Goal: Entertainment & Leisure: Consume media (video, audio)

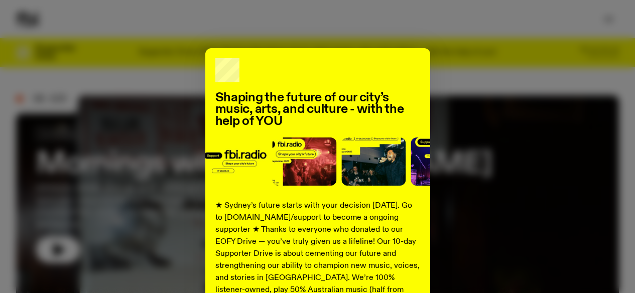
click at [353, 35] on div "Shaping the future of our city’s music, arts, and culture - with the help of YO…" at bounding box center [317, 146] width 635 height 293
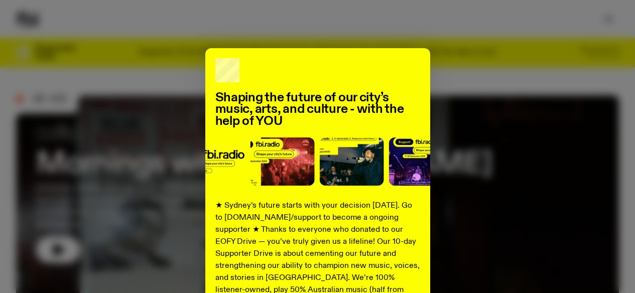
click at [356, 35] on div "Shaping the future of our city’s music, arts, and culture - with the help of YO…" at bounding box center [317, 146] width 635 height 293
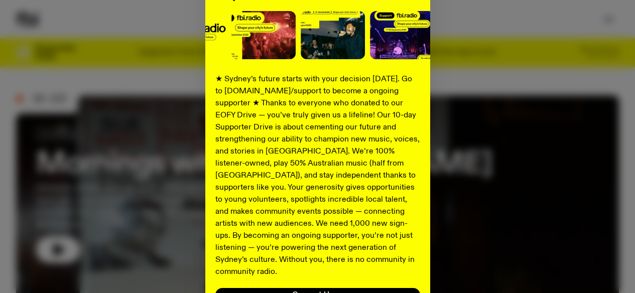
scroll to position [204, 0]
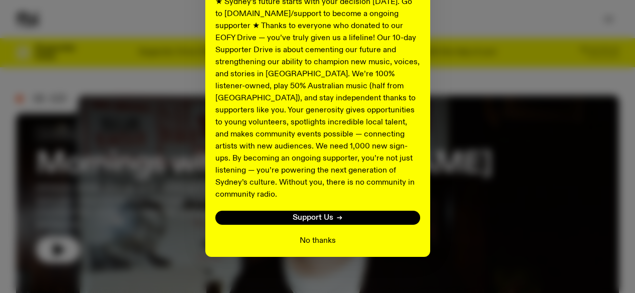
click at [309, 235] on button "No thanks" at bounding box center [318, 241] width 36 height 12
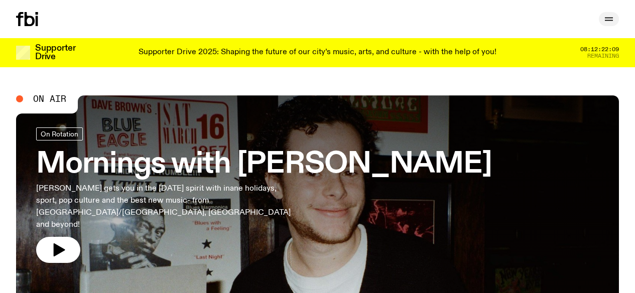
click at [605, 24] on icon "button" at bounding box center [609, 19] width 12 height 12
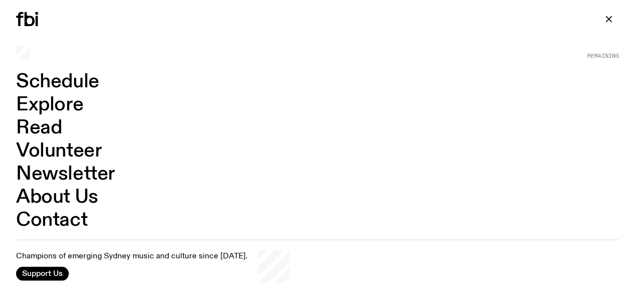
scroll to position [0, 0]
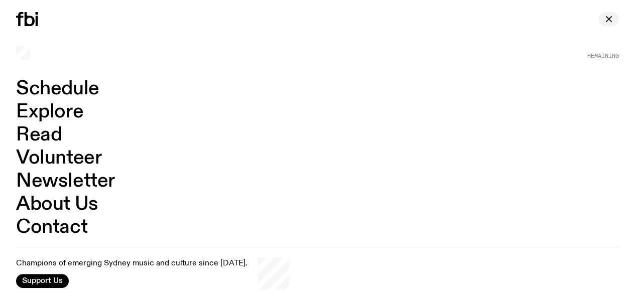
click at [608, 17] on icon "button" at bounding box center [609, 19] width 12 height 12
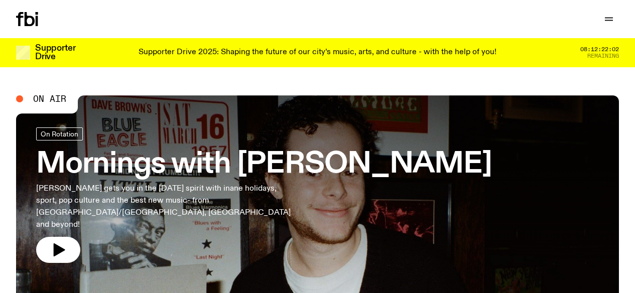
click at [292, 12] on div "Schedule Explore Read Volunteer Newsletter" at bounding box center [165, 19] width 298 height 14
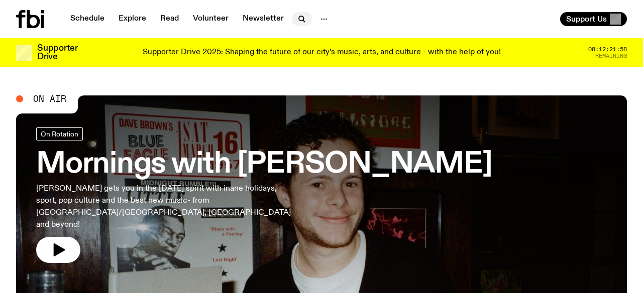
click at [300, 23] on icon "button" at bounding box center [302, 19] width 12 height 12
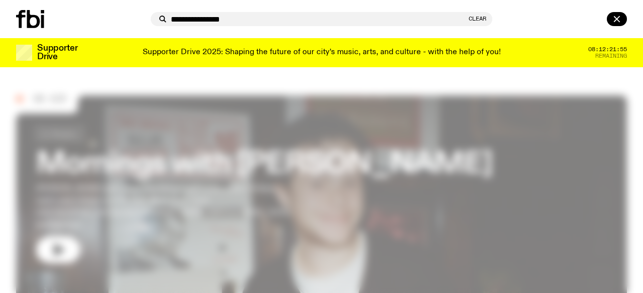
type input "**********"
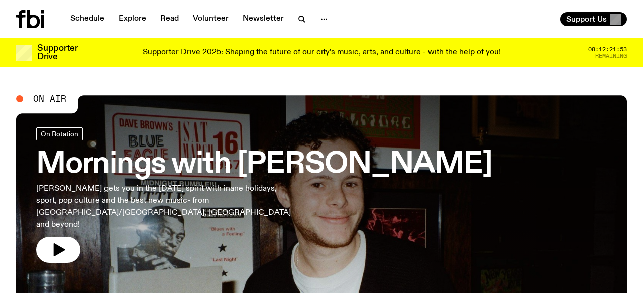
click at [295, 27] on div "Schedule Explore Read Volunteer Newsletter" at bounding box center [175, 19] width 318 height 18
click at [296, 18] on icon "button" at bounding box center [302, 19] width 12 height 12
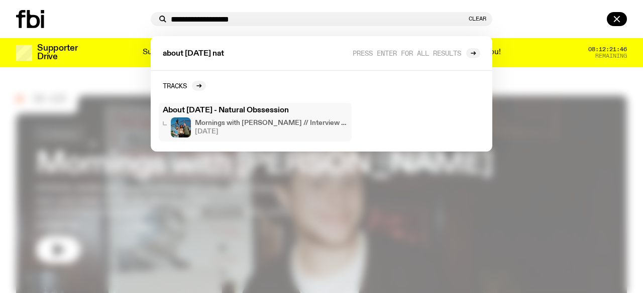
type input "**********"
click at [342, 127] on h4 "Mornings with [PERSON_NAME] // Interview with Momma" at bounding box center [271, 123] width 153 height 7
